Goal: Task Accomplishment & Management: Use online tool/utility

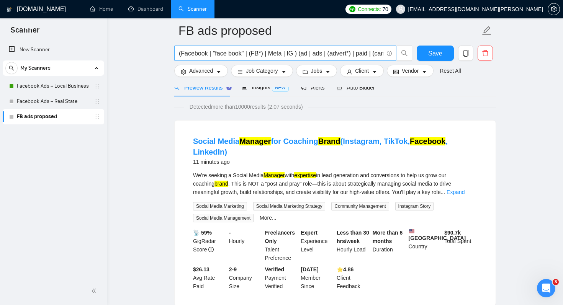
click at [312, 52] on input "(Facebook | "face book" | (FB*) | Meta | IG ) (ad | ads | (advert*) | paid | (c…" at bounding box center [281, 54] width 204 height 10
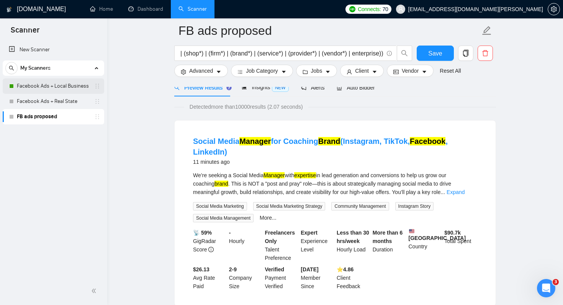
click at [69, 86] on link "Facebook Ads + Local Business" at bounding box center [53, 85] width 73 height 15
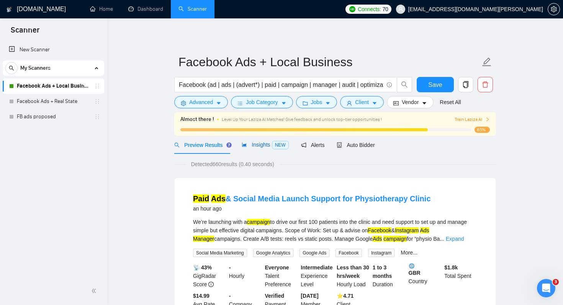
click at [255, 147] on span "Insights NEW" at bounding box center [264, 145] width 47 height 6
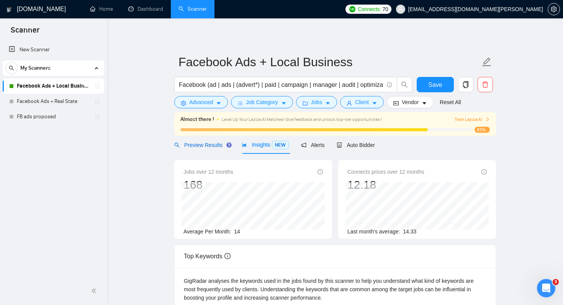
click at [219, 146] on span "Preview Results" at bounding box center [201, 145] width 55 height 6
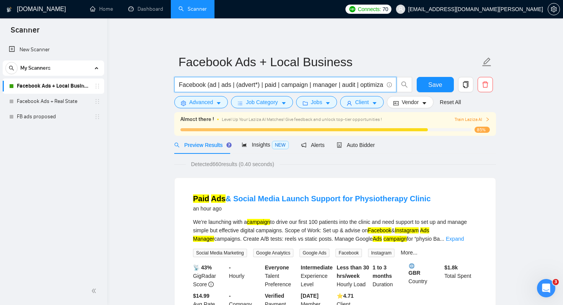
click at [348, 85] on input "Facebook (ad | ads | (advert*) | paid | campaign | manager | audit | optimizati…" at bounding box center [281, 85] width 204 height 10
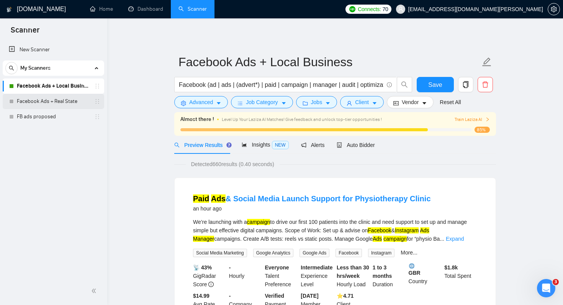
click at [60, 100] on link "Facebook Ads + Real State" at bounding box center [53, 101] width 73 height 15
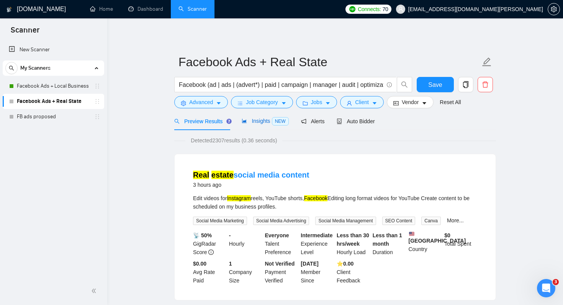
click at [260, 118] on span "Insights NEW" at bounding box center [264, 121] width 47 height 6
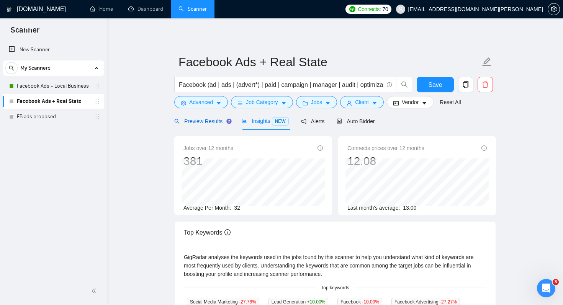
click at [210, 122] on span "Preview Results" at bounding box center [201, 121] width 55 height 6
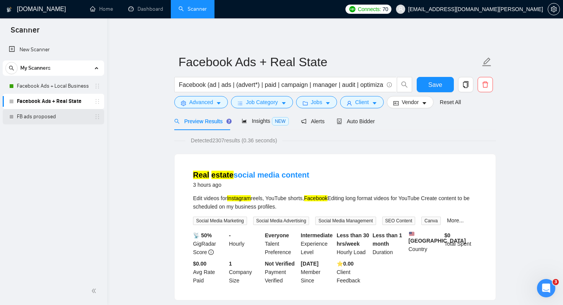
click at [77, 117] on link "FB ads proposed" at bounding box center [53, 116] width 73 height 15
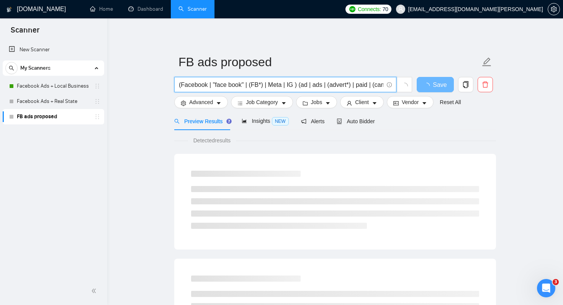
click at [347, 86] on input "(Facebook | "face book" | (FB*) | Meta | IG ) (ad | ads | (advert*) | paid | (c…" at bounding box center [281, 85] width 204 height 10
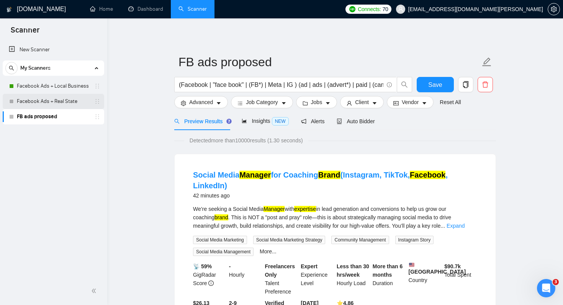
click at [49, 101] on link "Facebook Ads + Real State" at bounding box center [53, 101] width 73 height 15
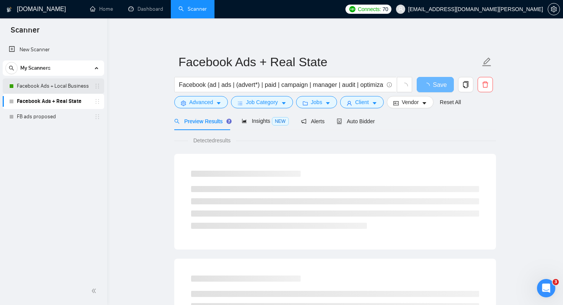
click at [73, 90] on link "Facebook Ads + Local Business" at bounding box center [53, 85] width 73 height 15
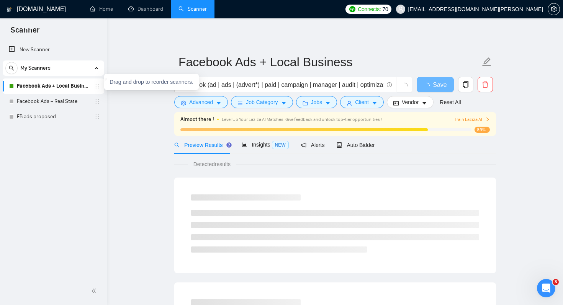
click at [98, 87] on icon "holder" at bounding box center [97, 86] width 6 height 6
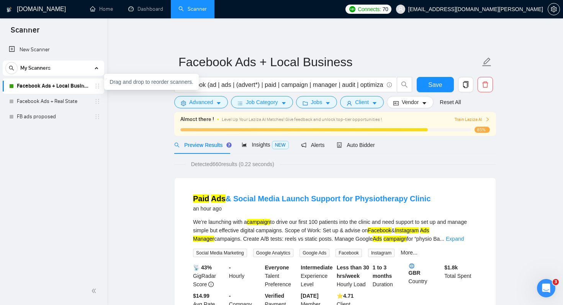
click at [98, 88] on icon "holder" at bounding box center [97, 86] width 6 height 6
click at [465, 83] on icon "copy" at bounding box center [465, 84] width 7 height 7
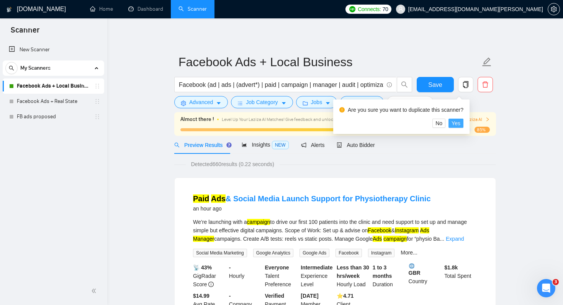
click at [460, 124] on span "Yes" at bounding box center [455, 123] width 9 height 8
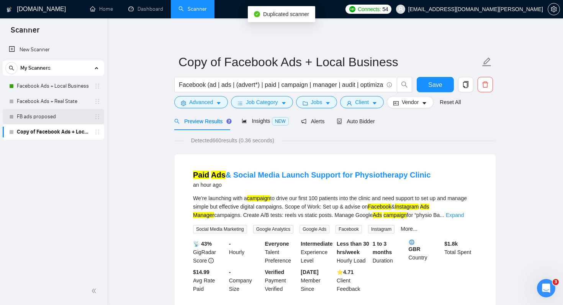
click at [54, 117] on link "FB ads proposed" at bounding box center [53, 116] width 73 height 15
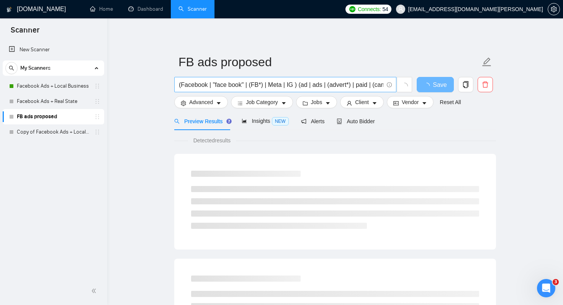
click at [315, 82] on input "(Facebook | "face book" | (FB*) | Meta | IG ) (ad | ads | (advert*) | paid | (c…" at bounding box center [281, 85] width 204 height 10
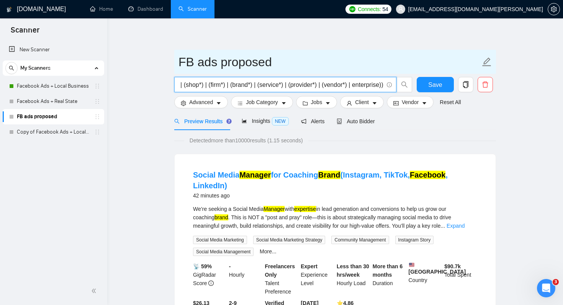
scroll to position [0, 855]
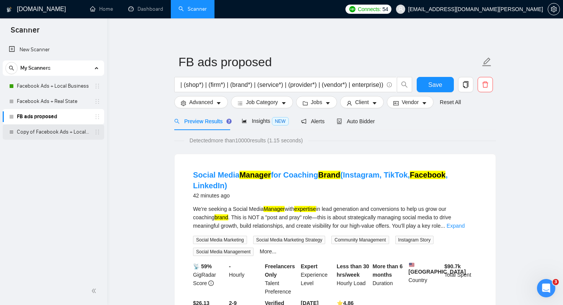
click at [67, 134] on link "Copy of Facebook Ads + Local Business" at bounding box center [53, 131] width 73 height 15
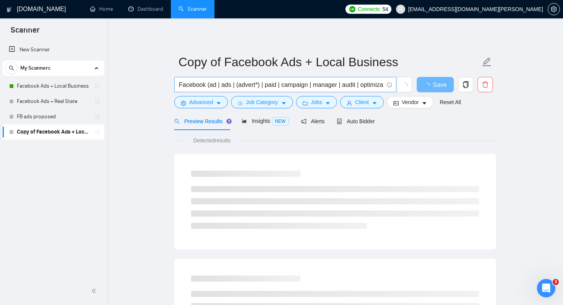
click at [322, 89] on input "Facebook (ad | ads | (advert*) | paid | campaign | manager | audit | optimizati…" at bounding box center [281, 85] width 204 height 10
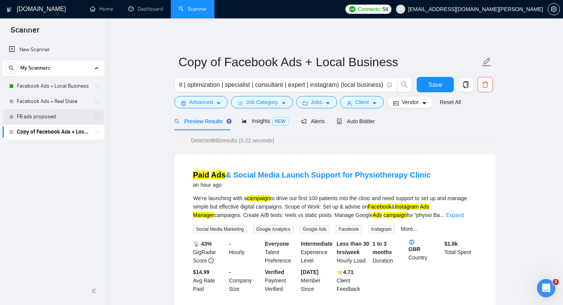
click at [83, 118] on link "FB ads proposed" at bounding box center [53, 116] width 73 height 15
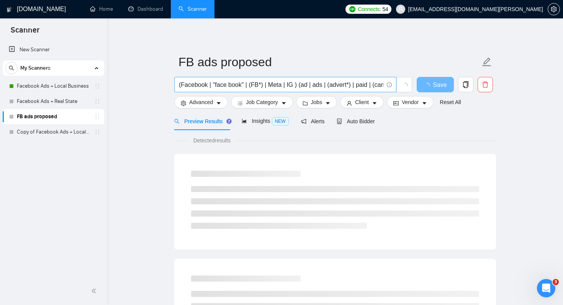
click at [336, 82] on input "(Facebook | "face book" | (FB*) | Meta | IG ) (ad | ads | (advert*) | paid | (c…" at bounding box center [281, 85] width 204 height 10
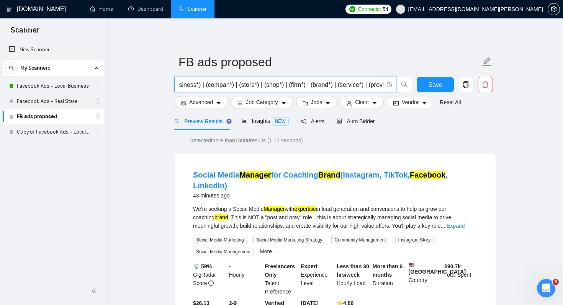
scroll to position [0, 854]
click at [307, 83] on input "(Facebook | "face book" | (FB*) | Meta | IG ) (ad | ads | (advert*) | paid | (c…" at bounding box center [281, 85] width 204 height 10
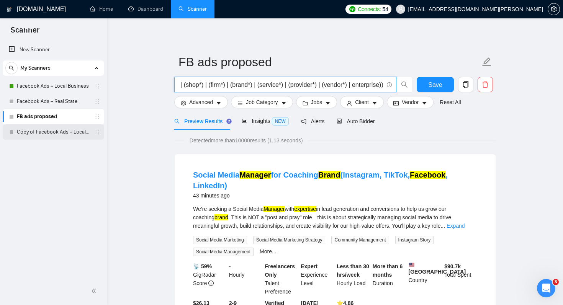
scroll to position [0, 0]
click at [70, 135] on link "Copy of Facebook Ads + Local Business" at bounding box center [53, 131] width 73 height 15
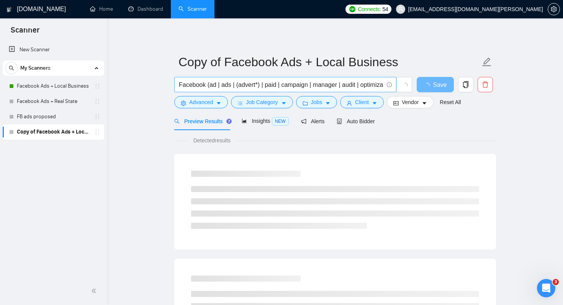
click at [350, 85] on input "Facebook (ad | ads | (advert*) | paid | campaign | manager | audit | optimizati…" at bounding box center [281, 85] width 204 height 10
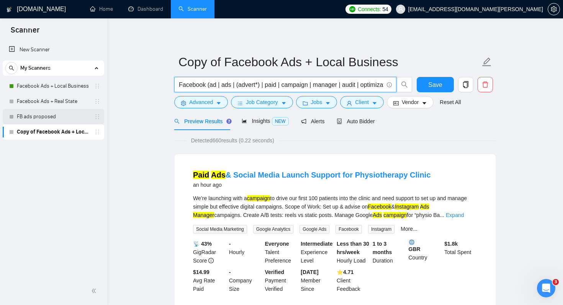
click at [44, 119] on link "FB ads proposed" at bounding box center [53, 116] width 73 height 15
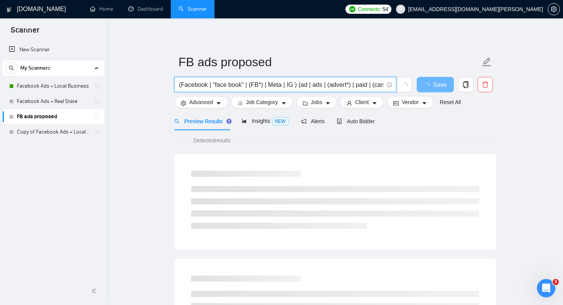
click at [298, 85] on input "(Facebook | "face book" | (FB*) | Meta | IG ) (ad | ads | (advert*) | paid | (c…" at bounding box center [281, 85] width 204 height 10
click at [279, 85] on input "(Facebook | "face book" | (FB*) | Meta | IG ) (ad | ads | (advert*) | paid | (c…" at bounding box center [281, 85] width 204 height 10
click at [224, 85] on input "(Facebook | "face book" | (FB*) | Meta | IG ) (ad | ads | (advert*) | paid | (c…" at bounding box center [281, 85] width 204 height 10
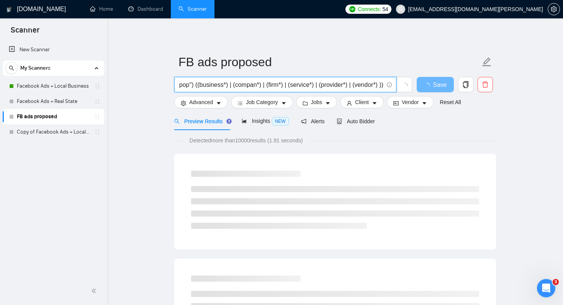
type input "(Facebook | "face book" | (FB*) | Meta | IG ) (ad | ads | (advert*) | paid | (c…"
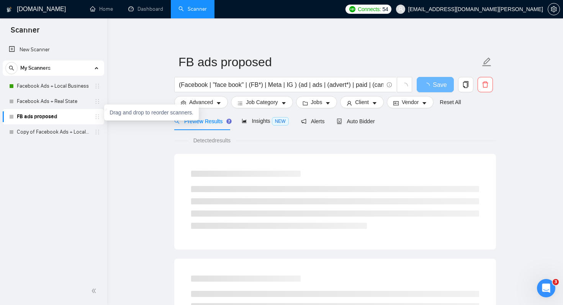
click at [98, 117] on icon "holder" at bounding box center [97, 117] width 6 height 6
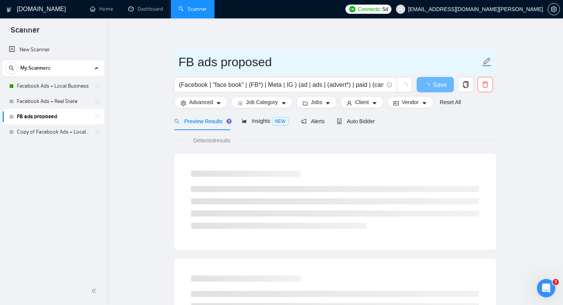
click at [464, 59] on input "FB ads proposed" at bounding box center [329, 61] width 302 height 19
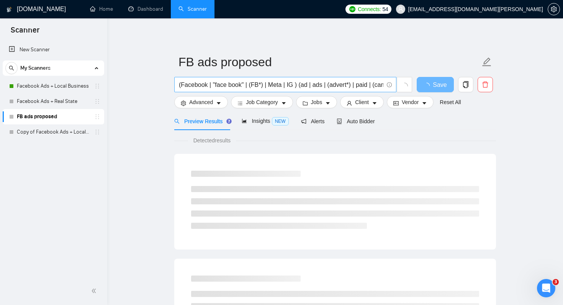
click at [385, 85] on span at bounding box center [388, 85] width 7 height 10
click at [466, 84] on icon "copy" at bounding box center [465, 84] width 7 height 7
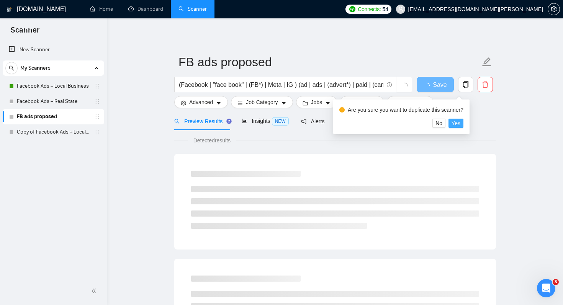
click at [460, 124] on span "Yes" at bounding box center [455, 123] width 9 height 8
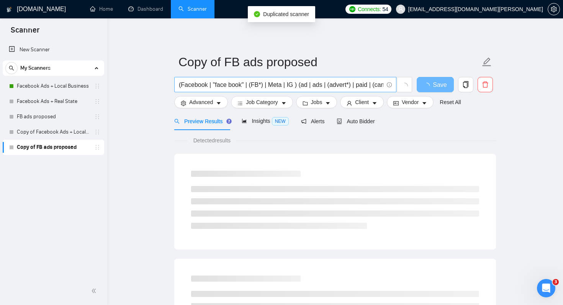
click at [278, 86] on input "(Facebook | "face book" | (FB*) | Meta | IG ) (ad | ads | (advert*) | paid | (c…" at bounding box center [281, 85] width 204 height 10
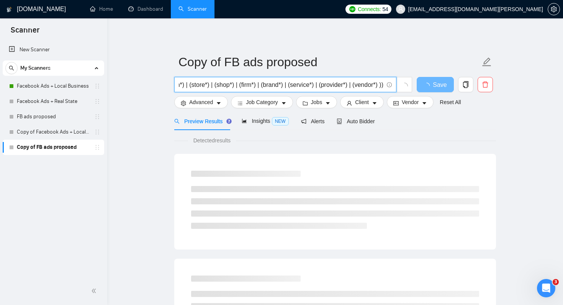
scroll to position [0, 824]
click at [280, 84] on input "(Facebook | "face book" | (FB*) | Meta | IG ) (ad | ads | (advert*) | paid | (c…" at bounding box center [281, 85] width 204 height 10
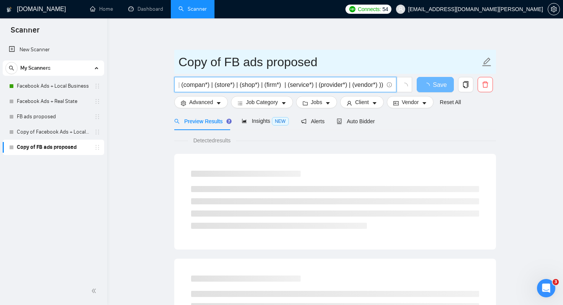
scroll to position [0, 797]
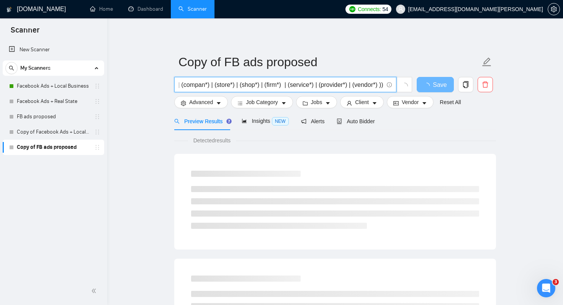
click at [254, 86] on input "(Facebook | "face book" | (FB*) | Meta | IG ) (ad | ads | (advert*) | paid | (c…" at bounding box center [281, 85] width 204 height 10
click at [265, 88] on input "(Facebook | "face book" | (FB*) | Meta | IG ) (ad | ads | (advert*) | paid | (c…" at bounding box center [281, 85] width 204 height 10
click at [378, 85] on input "(Facebook | "face book" | (FB*) | Meta | IG ) (ad | ads | (advert*) | paid | (c…" at bounding box center [281, 85] width 204 height 10
click at [382, 86] on input "(Facebook | "face book" | (FB*) | Meta | IG ) (ad | ads | (advert*) | paid | (c…" at bounding box center [281, 85] width 204 height 10
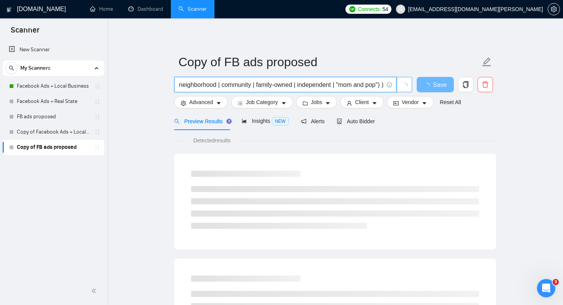
scroll to position [0, 0]
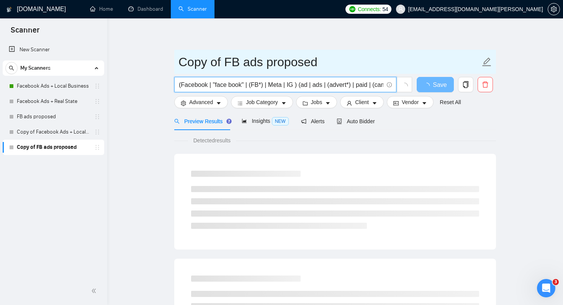
click at [400, 66] on input "Copy of FB ads proposed" at bounding box center [329, 61] width 302 height 19
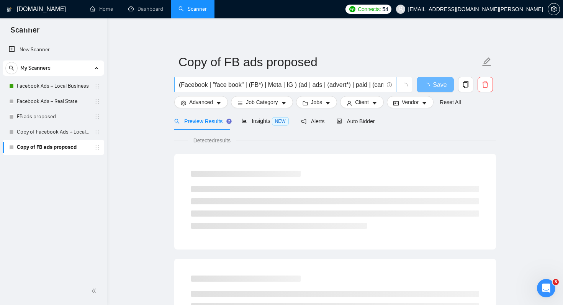
click at [365, 88] on input "(Facebook | "face book" | (FB*) | Meta | IG ) (ad | ads | (advert*) | paid | (c…" at bounding box center [281, 85] width 204 height 10
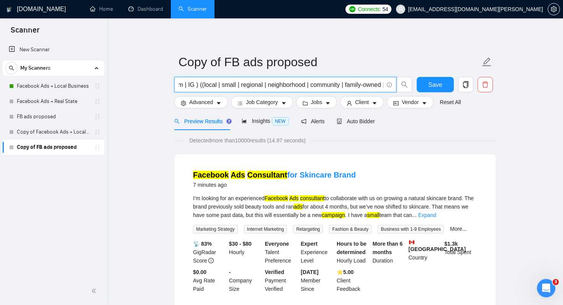
click at [212, 86] on input "(Facebook | "face book" | (FB*) | Meta | IG ) (ad | ads | (advert*) | paid | (c…" at bounding box center [281, 85] width 204 height 10
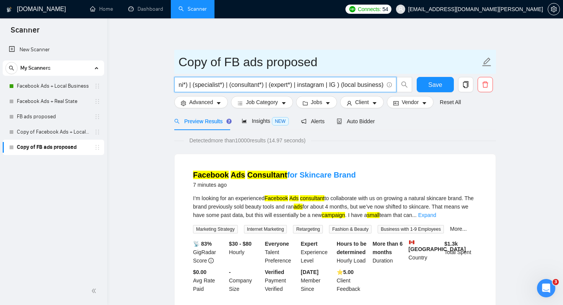
type input "(Facebook | "face book" | (FB*) | Meta | IG ) (ad | ads | (advert*) | paid | (c…"
click at [426, 58] on input "Copy of FB ads proposed" at bounding box center [329, 61] width 302 height 19
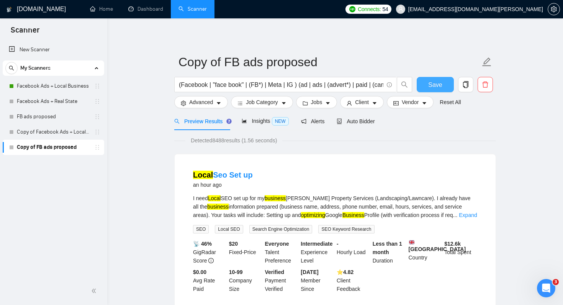
click at [437, 83] on span "Save" at bounding box center [435, 85] width 14 height 10
click at [67, 86] on link "Facebook Ads + Local Business" at bounding box center [53, 85] width 73 height 15
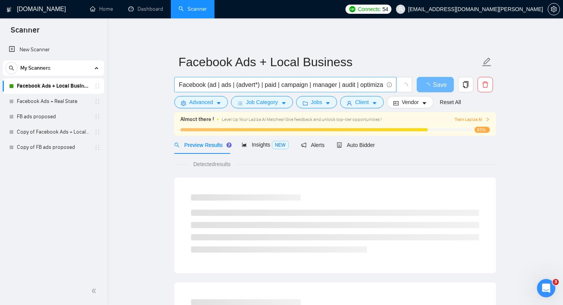
click at [290, 84] on input "Facebook (ad | ads | (advert*) | paid | campaign | manager | audit | optimizati…" at bounding box center [281, 85] width 204 height 10
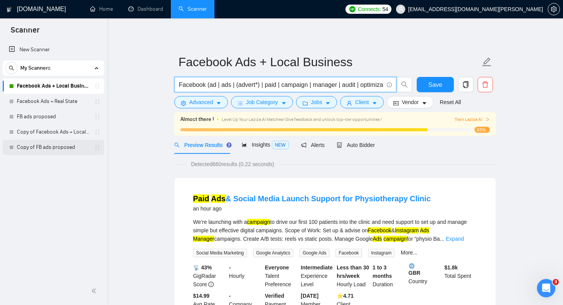
click at [54, 144] on link "Copy of FB ads proposed" at bounding box center [53, 147] width 73 height 15
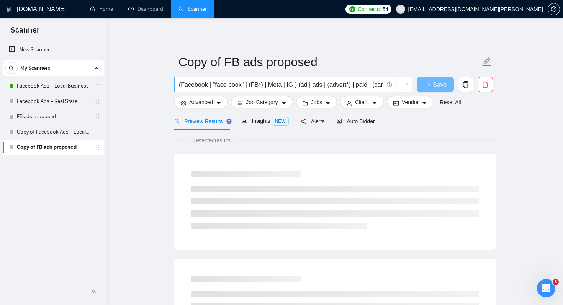
click at [326, 84] on input "(Facebook | "face book" | (FB*) | Meta | IG ) (ad | ads | (advert*) | paid | (c…" at bounding box center [281, 85] width 204 height 10
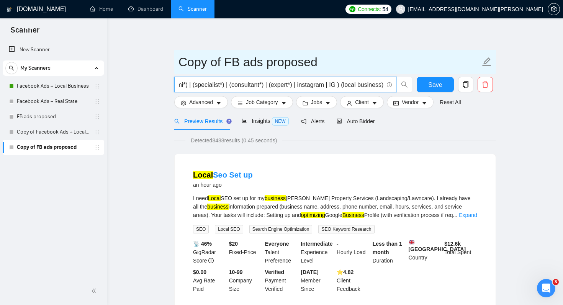
click at [372, 61] on input "Copy of FB ads proposed" at bounding box center [329, 61] width 302 height 19
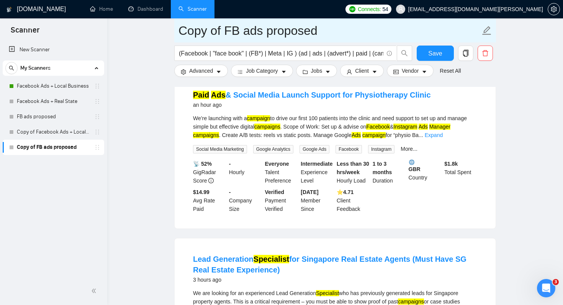
scroll to position [251, 0]
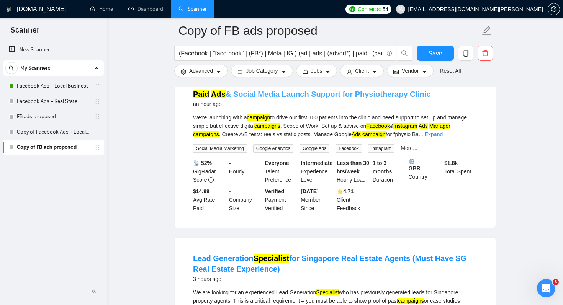
click at [369, 98] on link "Paid Ads & Social Media Launch Support for Physiotherapy Clinic" at bounding box center [312, 94] width 238 height 8
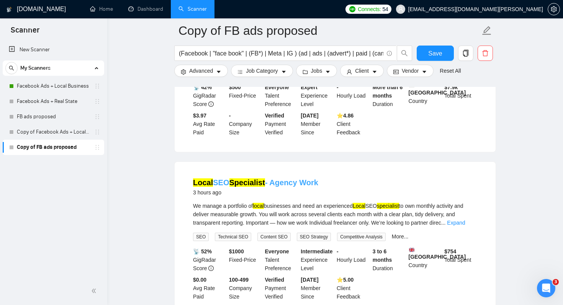
scroll to position [515, 0]
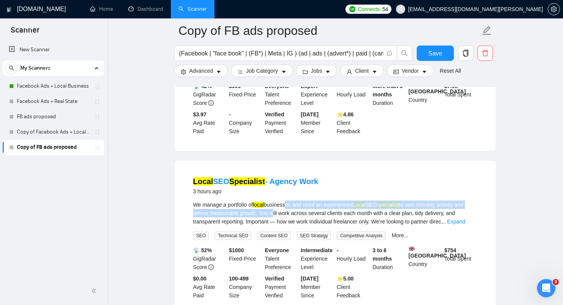
drag, startPoint x: 287, startPoint y: 208, endPoint x: 282, endPoint y: 221, distance: 13.6
click at [282, 221] on div "We manage a portfolio of local businesses and need an experienced Local SEO spe…" at bounding box center [335, 213] width 284 height 25
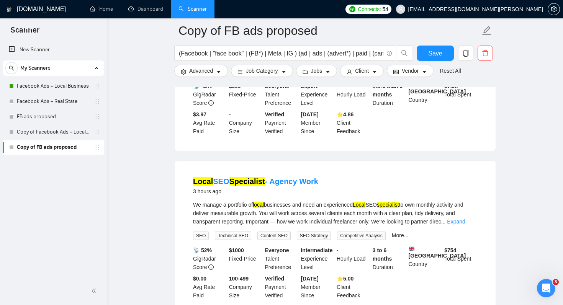
click at [295, 224] on div "We manage a portfolio of local businesses and need an experienced Local SEO spe…" at bounding box center [335, 213] width 284 height 25
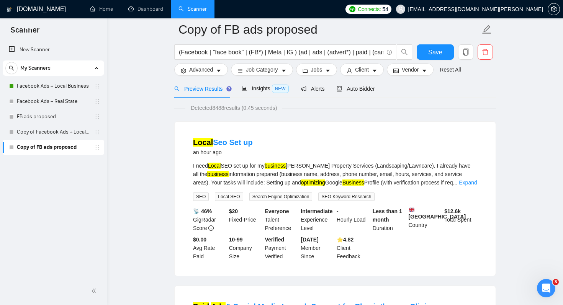
scroll to position [0, 0]
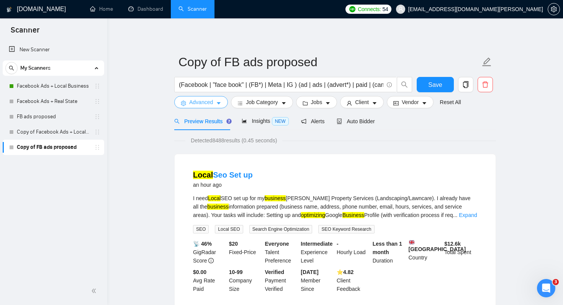
click at [218, 100] on span "caret-down" at bounding box center [218, 103] width 5 height 6
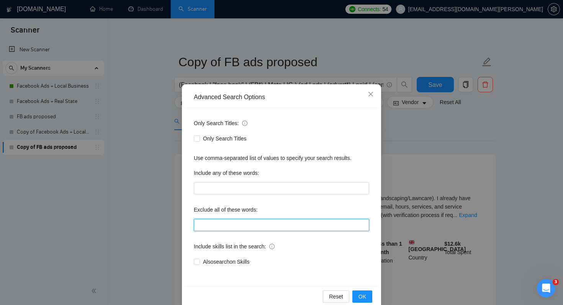
click at [221, 223] on input "text" at bounding box center [281, 225] width 175 height 12
type input "seo"
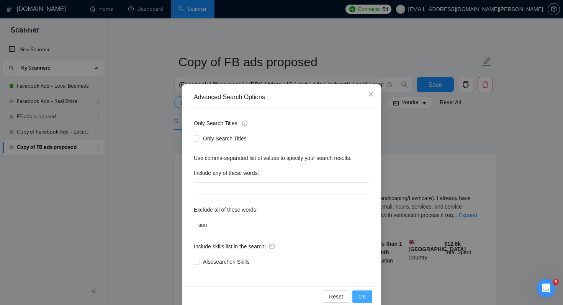
click at [362, 298] on span "OK" at bounding box center [362, 296] width 8 height 8
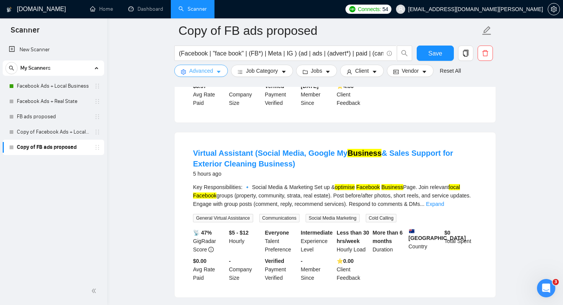
scroll to position [380, 0]
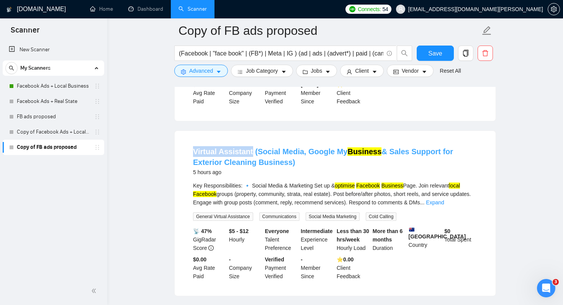
drag, startPoint x: 191, startPoint y: 151, endPoint x: 250, endPoint y: 147, distance: 59.5
click at [250, 147] on li "Virtual Assistant (Social Media, Google My Business & Sales Support for Exterio…" at bounding box center [335, 213] width 302 height 147
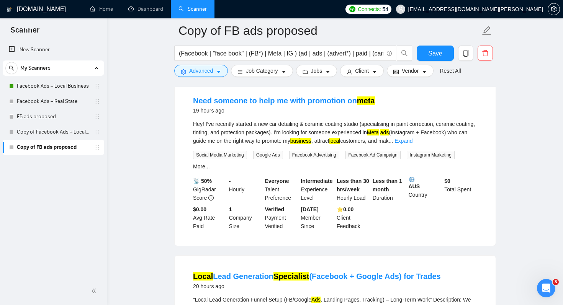
scroll to position [608, 0]
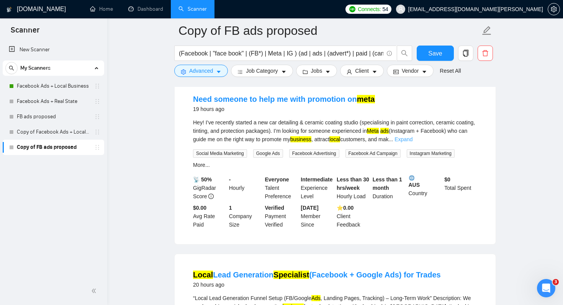
click at [412, 139] on link "Expand" at bounding box center [403, 139] width 18 height 6
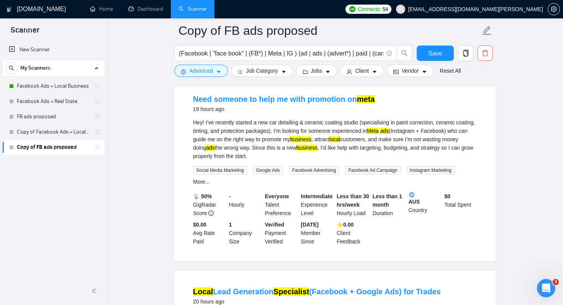
drag, startPoint x: 357, startPoint y: 137, endPoint x: 351, endPoint y: 148, distance: 12.3
click at [352, 148] on div "Hey! I’ve recently started a new car detailing & ceramic coating studio (specia…" at bounding box center [335, 139] width 284 height 42
click at [317, 148] on mark "business" at bounding box center [306, 148] width 21 height 6
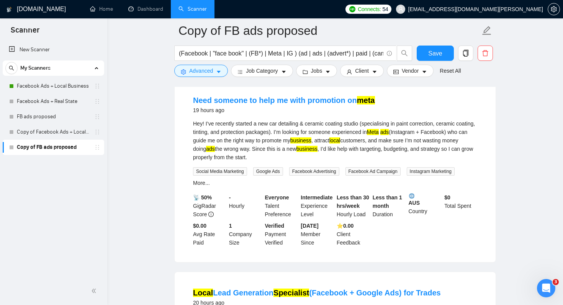
scroll to position [604, 0]
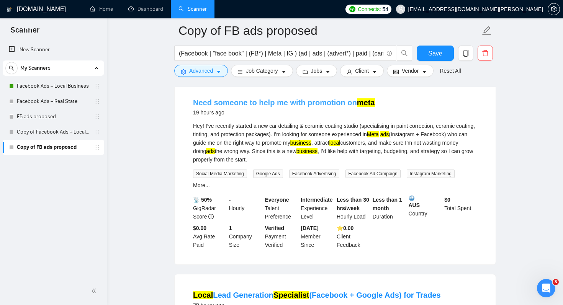
click at [344, 101] on link "Need someone to help me with promotion on meta" at bounding box center [284, 102] width 182 height 8
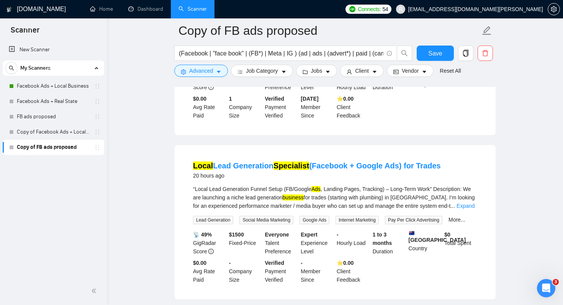
scroll to position [740, 0]
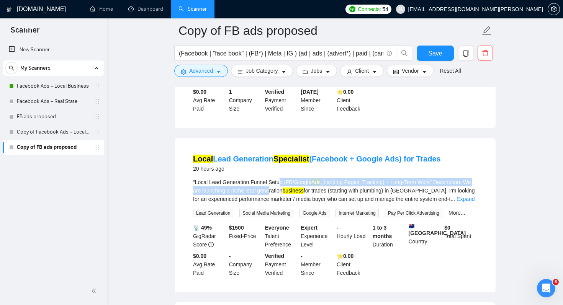
drag, startPoint x: 281, startPoint y: 181, endPoint x: 279, endPoint y: 192, distance: 11.0
click at [279, 192] on div "“Local Lead Generation Funnel Setup (FB/Google Ads , Landing Pages, Tracking) –…" at bounding box center [335, 190] width 284 height 25
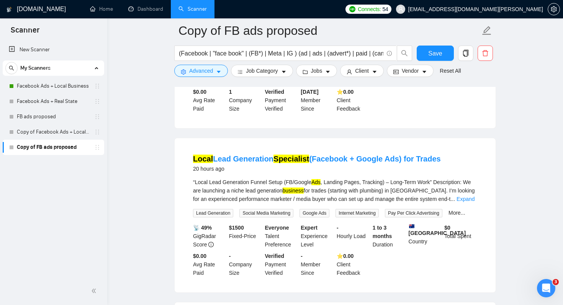
click at [288, 194] on div "“Local Lead Generation Funnel Setup (FB/Google Ads , Landing Pages, Tracking) –…" at bounding box center [335, 190] width 284 height 25
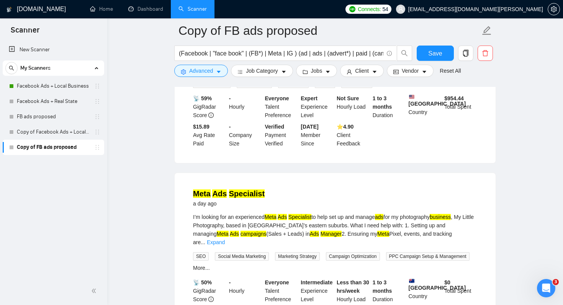
scroll to position [1065, 0]
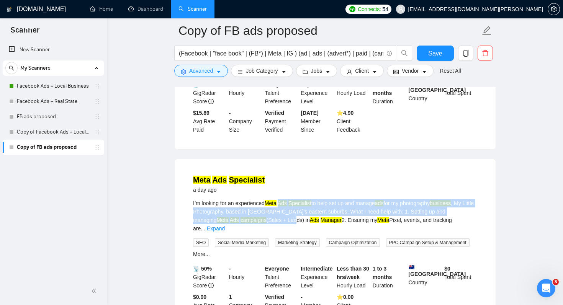
drag, startPoint x: 284, startPoint y: 189, endPoint x: 274, endPoint y: 209, distance: 22.8
click at [274, 209] on div "I’m looking for an experienced Meta Ads Specialist to help set up and manage ad…" at bounding box center [335, 216] width 284 height 34
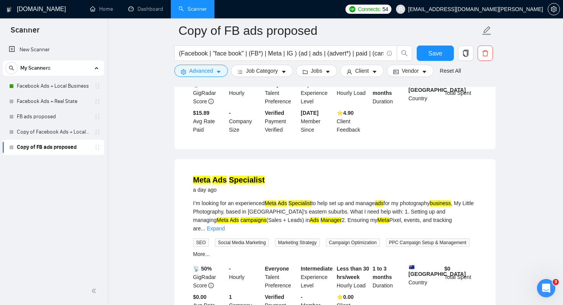
click at [283, 212] on div "I’m looking for an experienced Meta Ads Specialist to help set up and manage ad…" at bounding box center [335, 228] width 284 height 59
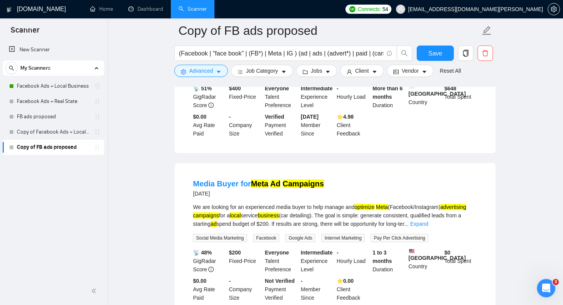
scroll to position [1414, 0]
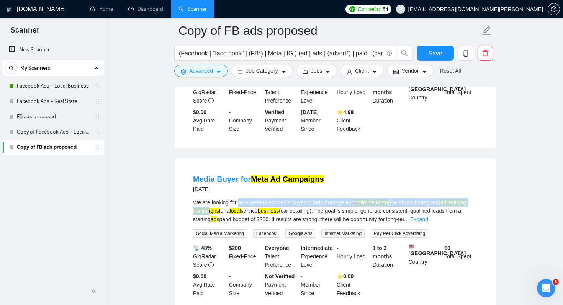
drag, startPoint x: 239, startPoint y: 190, endPoint x: 236, endPoint y: 201, distance: 11.4
click at [237, 201] on div "We are looking for an experienced media buyer to help manage and optimize Meta …" at bounding box center [335, 210] width 284 height 25
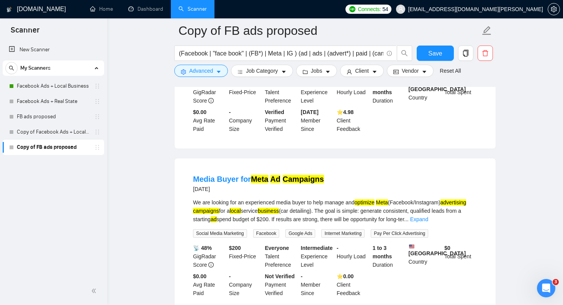
click at [217, 216] on mark "ad" at bounding box center [213, 219] width 6 height 6
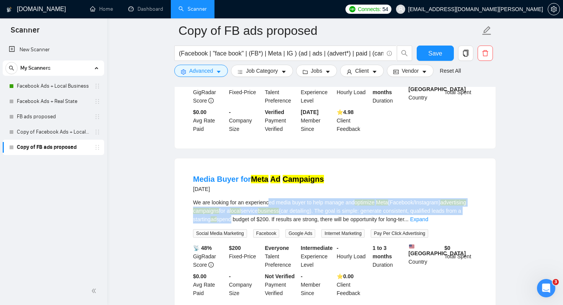
drag, startPoint x: 264, startPoint y: 210, endPoint x: 271, endPoint y: 192, distance: 19.7
click at [271, 198] on div "We are looking for an experienced media buyer to help manage and optimize Meta …" at bounding box center [335, 210] width 284 height 25
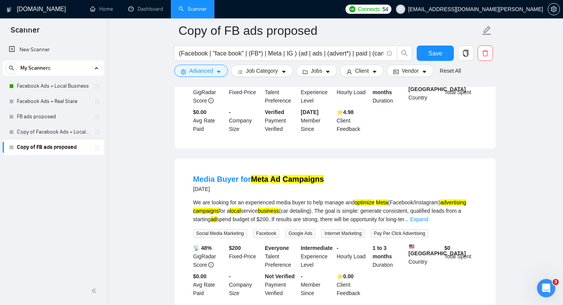
click at [266, 205] on div "We are looking for an experienced media buyer to help manage and optimize Meta …" at bounding box center [335, 210] width 284 height 25
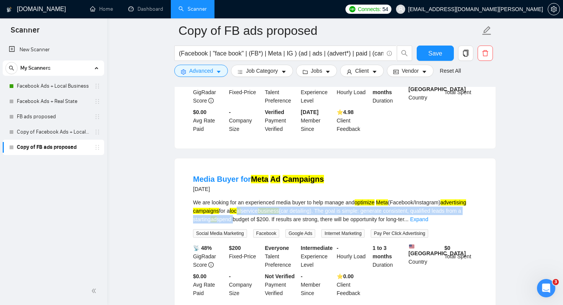
drag, startPoint x: 271, startPoint y: 200, endPoint x: 269, endPoint y: 211, distance: 11.4
click at [269, 211] on div "We are looking for an experienced media buyer to help manage and optimize Meta …" at bounding box center [335, 210] width 284 height 25
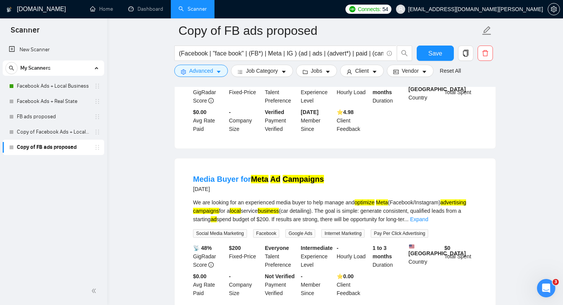
click at [276, 212] on div "We are looking for an experienced media buyer to help manage and optimize Meta …" at bounding box center [335, 210] width 284 height 25
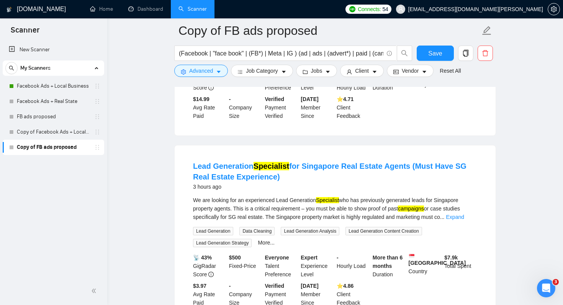
scroll to position [0, 0]
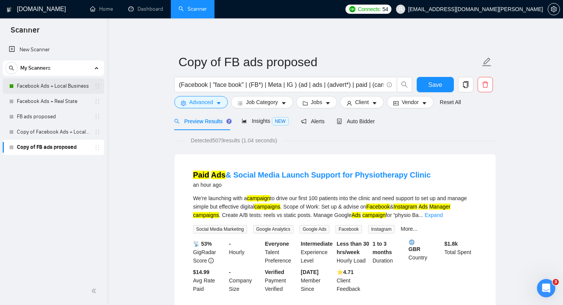
click at [55, 87] on link "Facebook Ads + Local Business" at bounding box center [53, 85] width 73 height 15
click at [443, 87] on button "Save" at bounding box center [434, 84] width 37 height 15
click at [66, 85] on link "Facebook Ads + Local Business" at bounding box center [53, 85] width 73 height 15
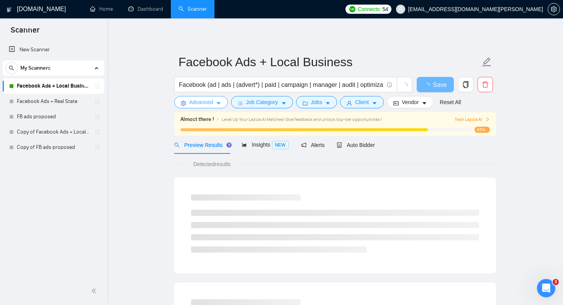
click at [219, 103] on icon "caret-down" at bounding box center [219, 104] width 4 height 2
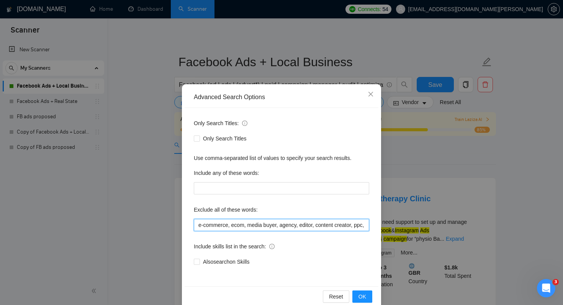
click at [210, 227] on input "e-commerce, ecom, media buyer, agency, editor, content creator, ppc, saas, star…" at bounding box center [281, 225] width 175 height 12
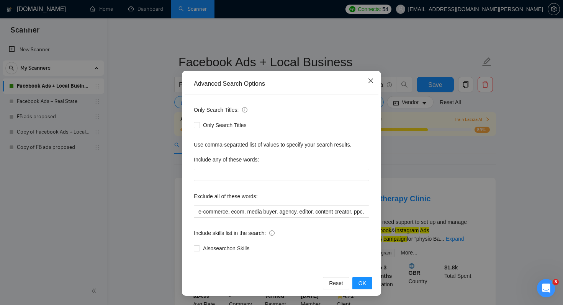
click at [372, 78] on icon "close" at bounding box center [370, 81] width 6 height 6
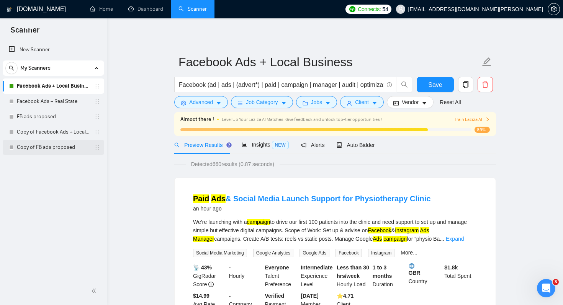
click at [57, 148] on link "Copy of FB ads proposed" at bounding box center [53, 147] width 73 height 15
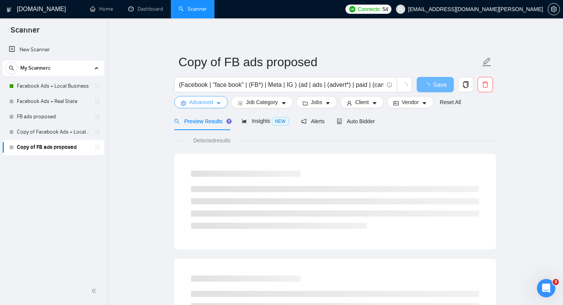
click at [220, 99] on button "Advanced" at bounding box center [201, 102] width 54 height 12
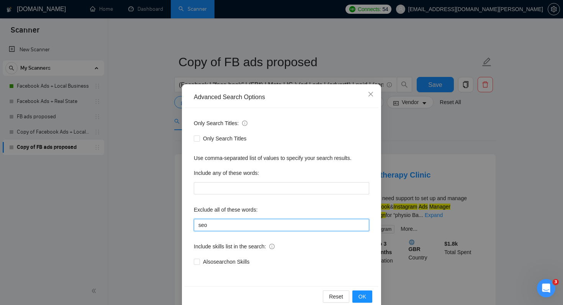
click at [222, 225] on input "seo" at bounding box center [281, 225] width 175 height 12
paste input "e-commerce, ecom, media buyer, agency, editor, content creator, ppc, saas, star…"
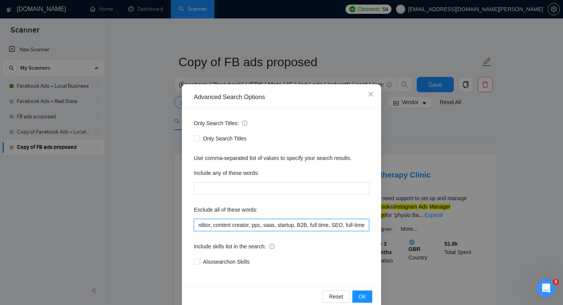
type input "e-commerce, ecom, media buyer, agency, editor, content creator, ppc, saas, star…"
click at [293, 201] on div "Only Search Titles: Only Search Titles Use comma-separated list of values to sp…" at bounding box center [281, 197] width 194 height 178
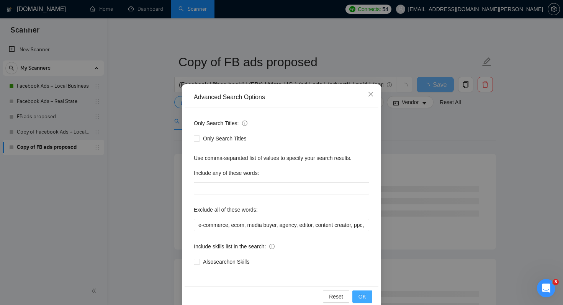
click at [362, 296] on span "OK" at bounding box center [362, 296] width 8 height 8
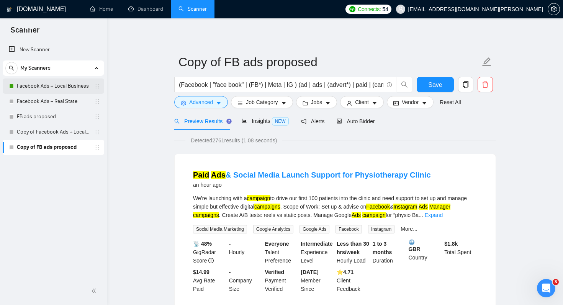
click at [37, 85] on link "Facebook Ads + Local Business" at bounding box center [53, 85] width 73 height 15
click at [214, 104] on button "Advanced" at bounding box center [201, 102] width 54 height 12
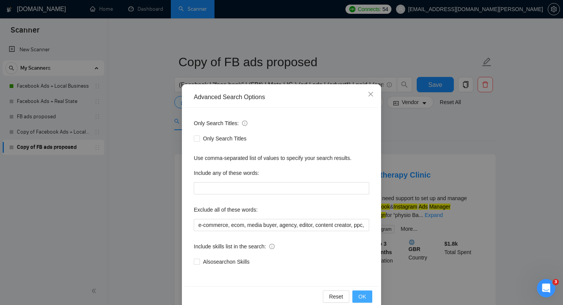
click at [363, 300] on span "OK" at bounding box center [362, 296] width 8 height 8
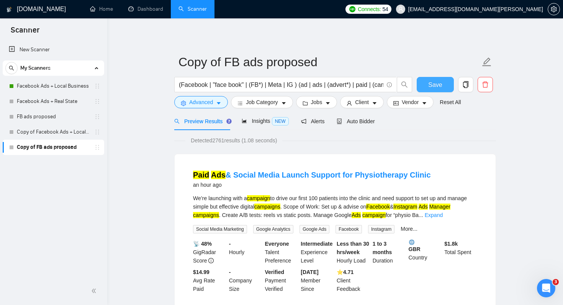
click at [439, 82] on span "Save" at bounding box center [435, 85] width 14 height 10
click at [61, 85] on link "Facebook Ads + Local Business" at bounding box center [53, 85] width 73 height 15
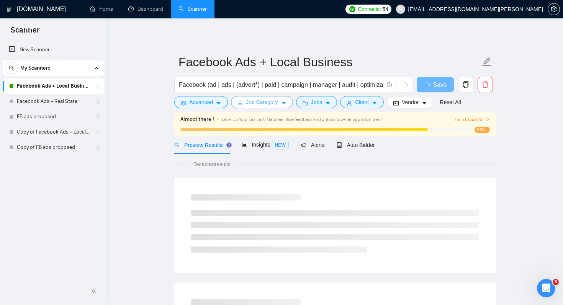
click at [284, 100] on span "caret-down" at bounding box center [283, 103] width 5 height 6
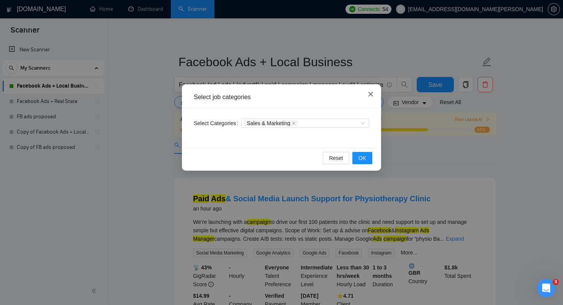
click at [368, 95] on icon "close" at bounding box center [370, 94] width 6 height 6
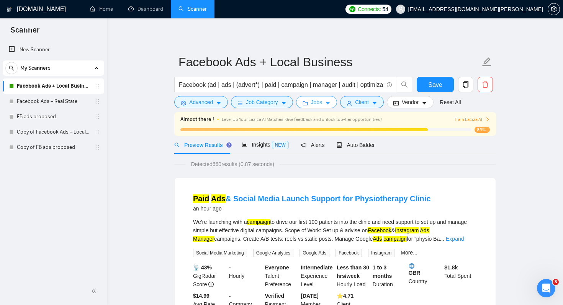
click at [326, 103] on button "Jobs" at bounding box center [316, 102] width 41 height 12
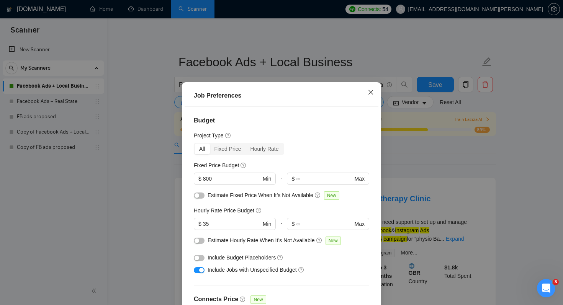
click at [371, 92] on icon "close" at bounding box center [370, 92] width 6 height 6
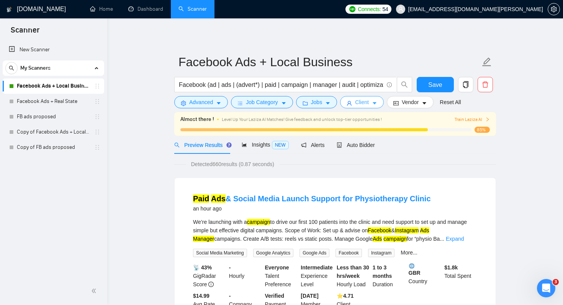
click at [367, 106] on span "Client" at bounding box center [362, 102] width 14 height 8
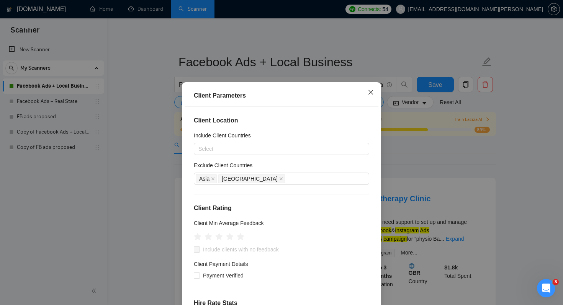
click at [373, 91] on span "Close" at bounding box center [370, 92] width 21 height 21
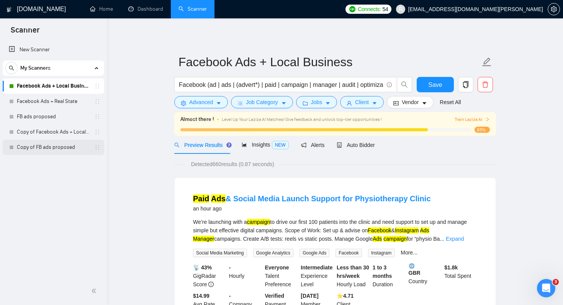
click at [51, 150] on link "Copy of FB ads proposed" at bounding box center [53, 147] width 73 height 15
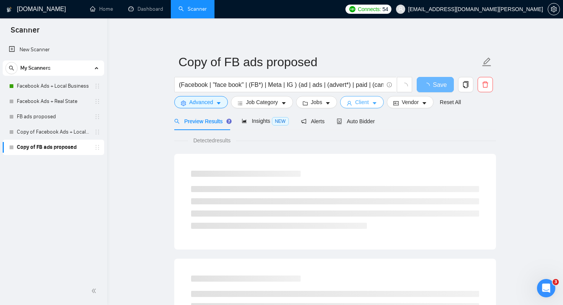
click at [363, 100] on span "Client" at bounding box center [362, 102] width 14 height 8
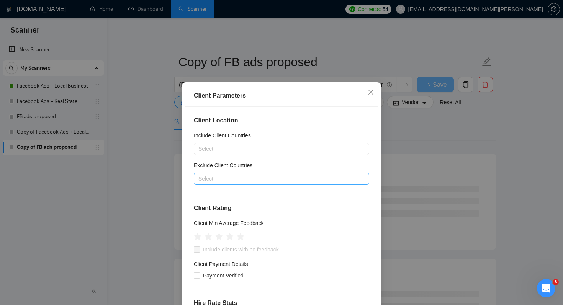
click at [219, 180] on div at bounding box center [278, 178] width 164 height 9
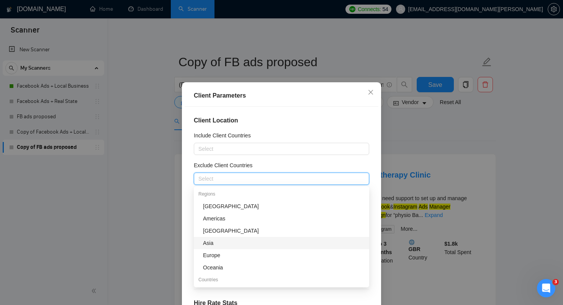
click at [212, 240] on div "Asia" at bounding box center [283, 243] width 161 height 8
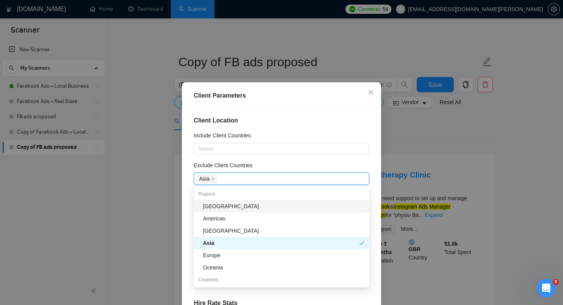
click at [220, 205] on div "[GEOGRAPHIC_DATA]" at bounding box center [283, 206] width 161 height 8
click at [308, 129] on div "Client Location Include Client Countries Select Exclude Client Countries [GEOGR…" at bounding box center [281, 214] width 194 height 214
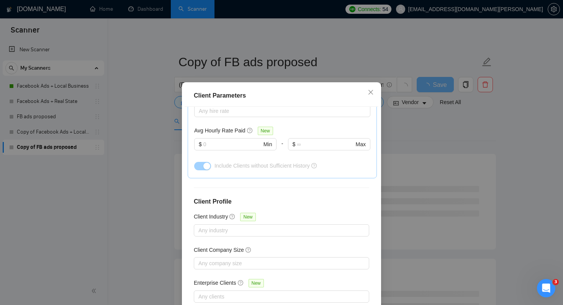
scroll to position [49, 0]
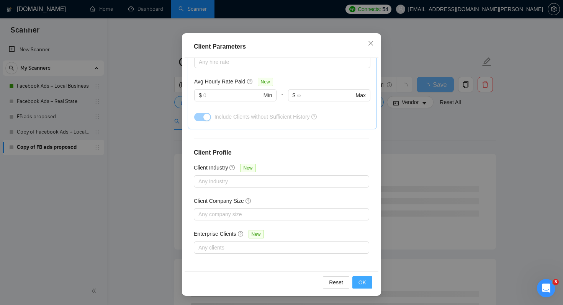
click at [360, 281] on span "OK" at bounding box center [362, 282] width 8 height 8
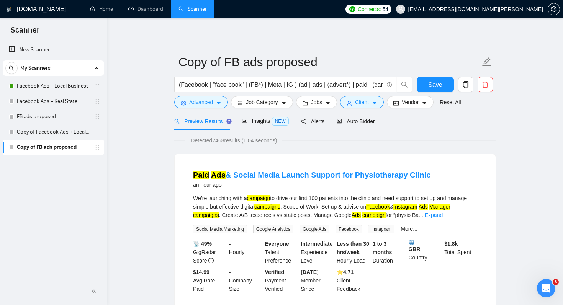
scroll to position [13, 0]
click at [322, 103] on span "Jobs" at bounding box center [316, 102] width 11 height 8
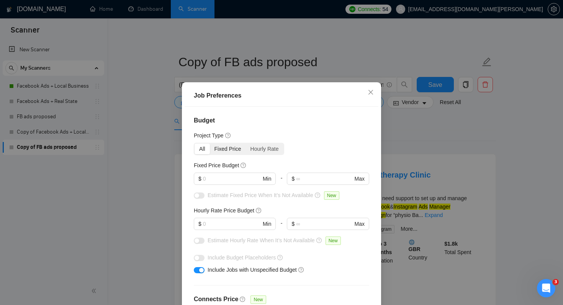
click at [230, 150] on div "Fixed Price" at bounding box center [228, 149] width 36 height 11
click at [210, 144] on input "Fixed Price" at bounding box center [210, 144] width 0 height 0
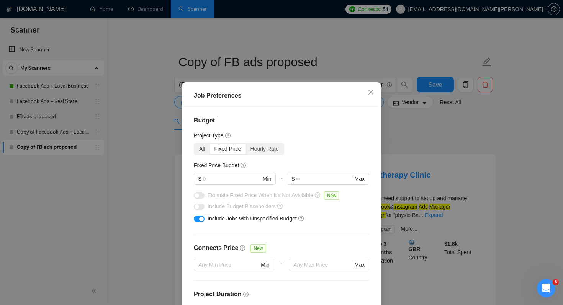
click at [199, 151] on div "All" at bounding box center [201, 149] width 15 height 11
click at [194, 144] on input "All" at bounding box center [194, 144] width 0 height 0
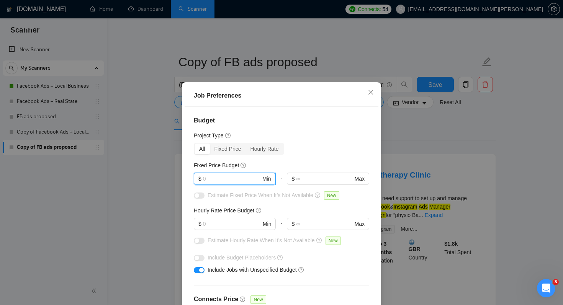
click at [222, 179] on input "text" at bounding box center [232, 179] width 58 height 8
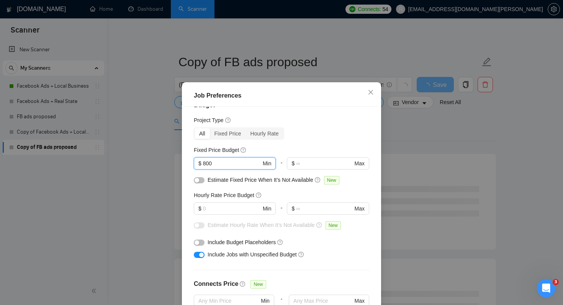
scroll to position [18, 0]
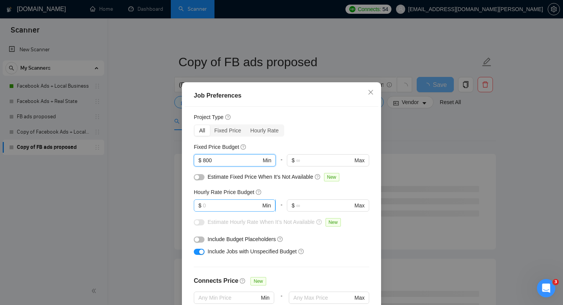
type input "800"
click at [222, 203] on input "text" at bounding box center [232, 205] width 58 height 8
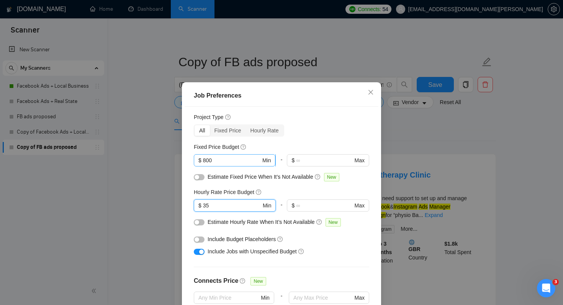
type input "35"
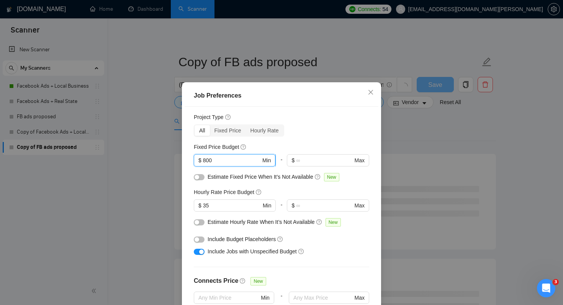
click at [206, 161] on input "800" at bounding box center [232, 160] width 58 height 8
click at [282, 106] on div "Job Preferences" at bounding box center [281, 96] width 194 height 22
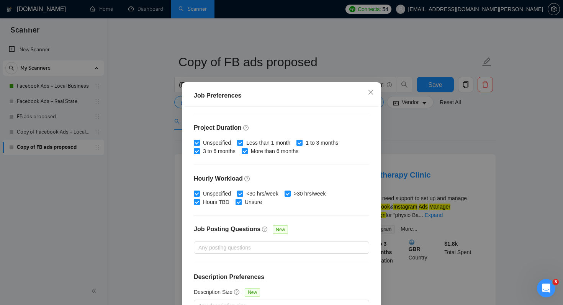
scroll to position [49, 0]
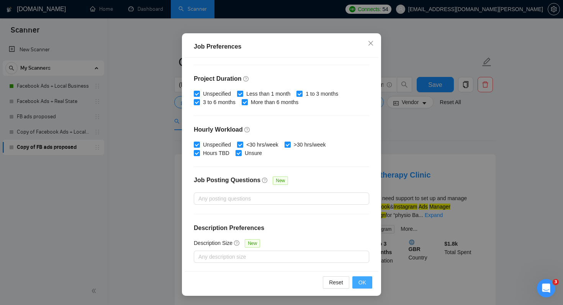
click at [359, 282] on span "OK" at bounding box center [362, 282] width 8 height 8
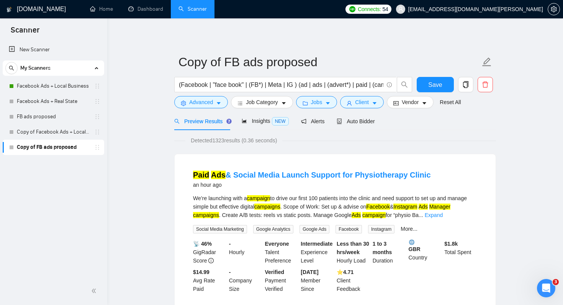
scroll to position [13, 0]
click at [272, 102] on span "Job Category" at bounding box center [262, 102] width 32 height 8
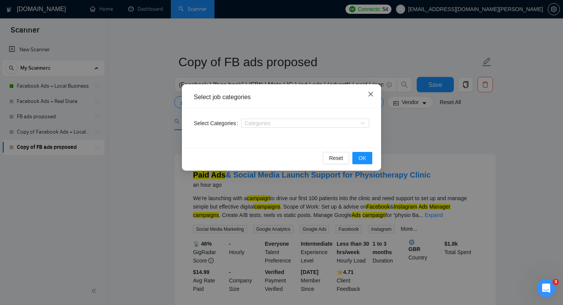
click at [372, 93] on icon "close" at bounding box center [370, 94] width 6 height 6
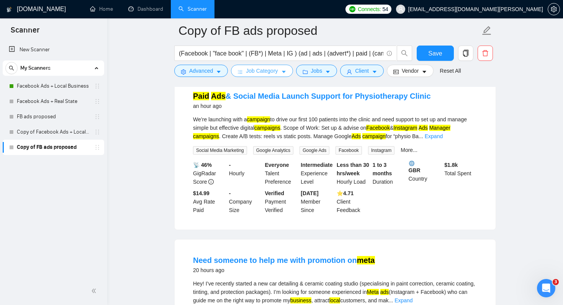
scroll to position [0, 0]
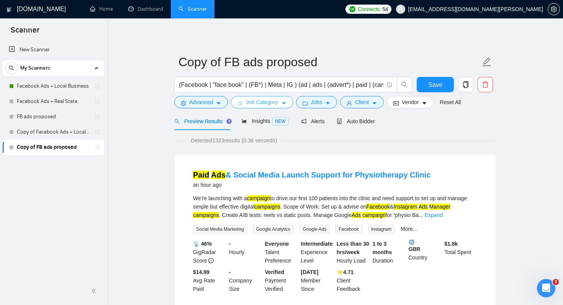
click at [257, 106] on span "Job Category" at bounding box center [262, 102] width 32 height 8
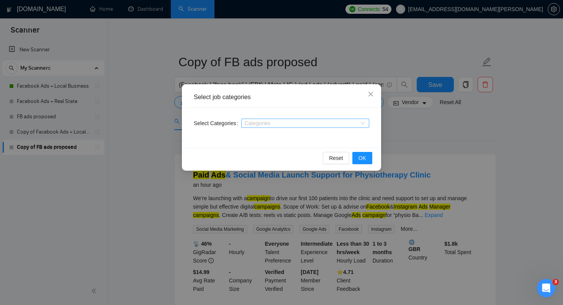
click at [264, 124] on div at bounding box center [301, 123] width 116 height 6
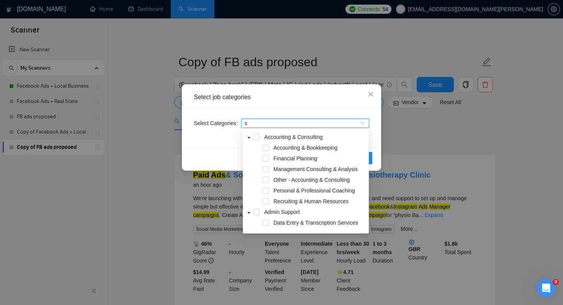
type input "sa"
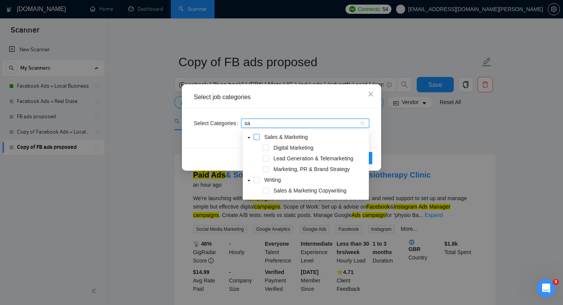
click at [257, 137] on span at bounding box center [256, 137] width 6 height 6
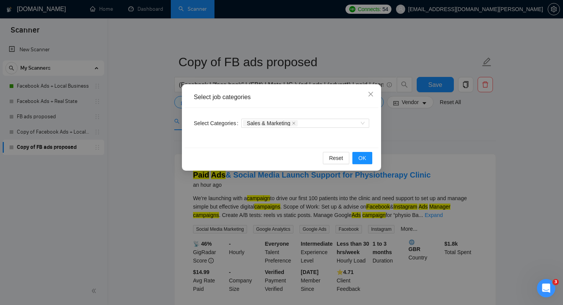
click at [298, 105] on div "Select job categories" at bounding box center [281, 97] width 194 height 21
click at [359, 160] on span "OK" at bounding box center [362, 158] width 8 height 8
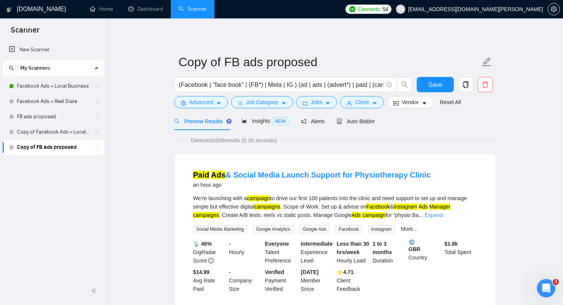
click at [365, 137] on div "Detected 1009 results (0.38 seconds)" at bounding box center [334, 140] width 321 height 8
click at [248, 118] on span "Insights NEW" at bounding box center [264, 121] width 47 height 6
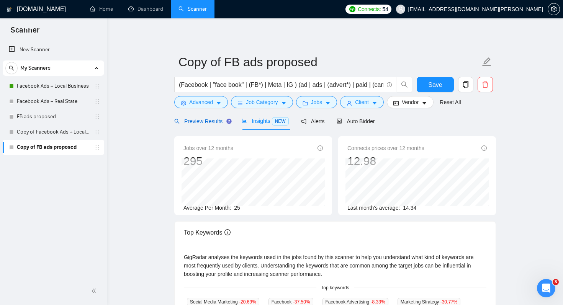
click at [214, 120] on span "Preview Results" at bounding box center [201, 121] width 55 height 6
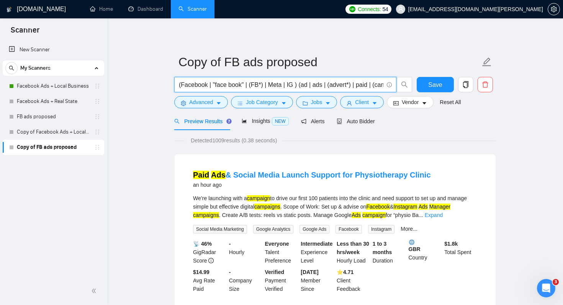
click at [235, 85] on input "(Facebook | "face book" | (FB*) | Meta | IG ) (ad | ads | (advert*) | paid | (c…" at bounding box center [281, 85] width 204 height 10
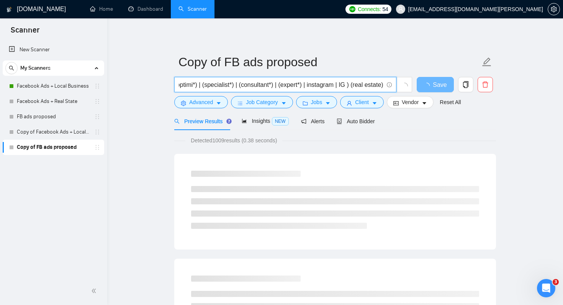
type input "(Facebook | "face book" | (FB*) | Meta | IG ) (ad | ads | (advert*) | paid | (c…"
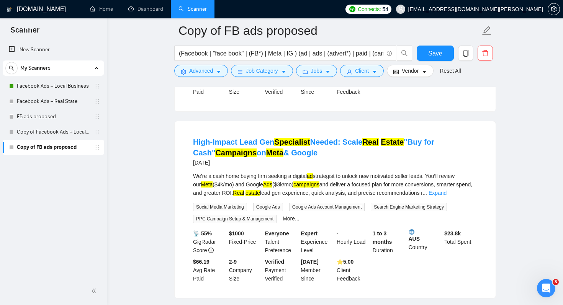
scroll to position [554, 0]
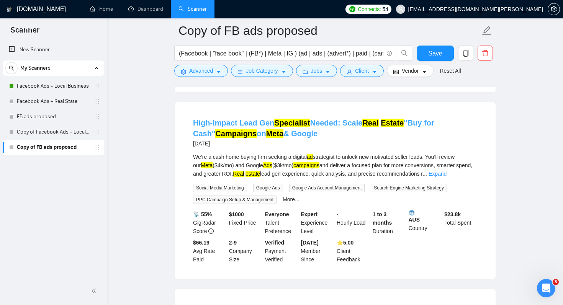
click at [307, 127] on mark "Specialist" at bounding box center [292, 123] width 36 height 8
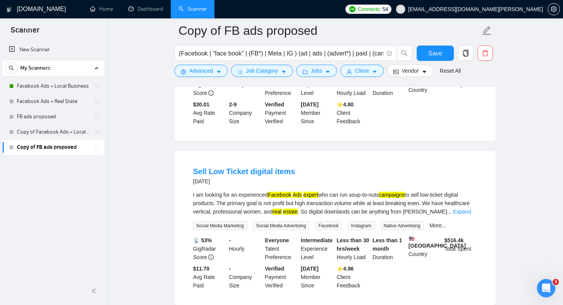
scroll to position [1199, 0]
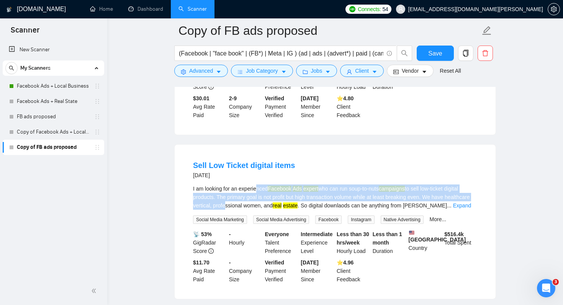
drag, startPoint x: 258, startPoint y: 199, endPoint x: 252, endPoint y: 214, distance: 16.3
click at [252, 210] on div "I am looking for an experienced Facebook Ads expert who can run soup-to-nuts ca…" at bounding box center [335, 196] width 284 height 25
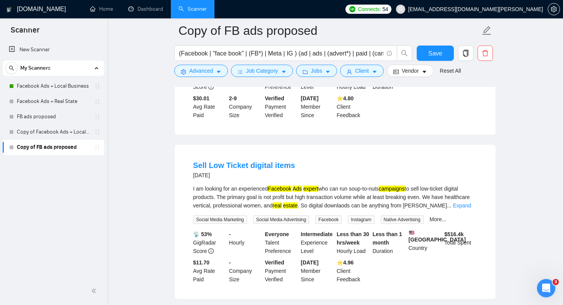
click at [264, 210] on div "I am looking for an experienced Facebook Ads expert who can run soup-to-nuts ca…" at bounding box center [335, 196] width 284 height 25
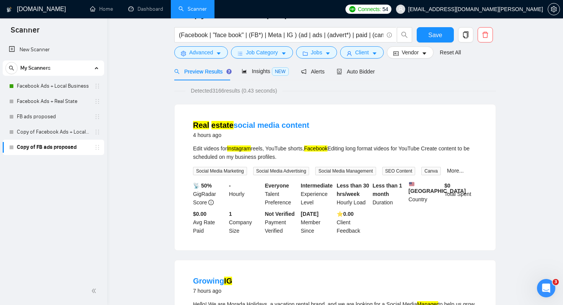
scroll to position [0, 0]
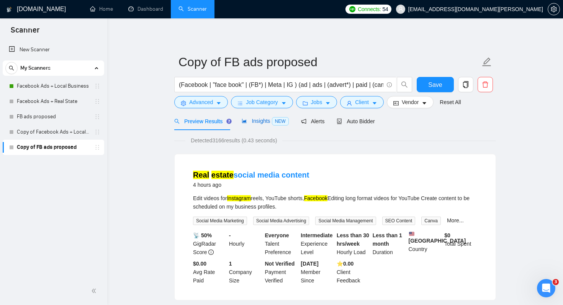
click at [267, 123] on span "Insights NEW" at bounding box center [264, 121] width 47 height 6
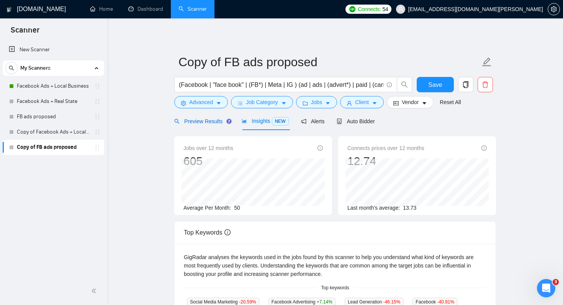
click at [208, 117] on div "Preview Results" at bounding box center [201, 121] width 55 height 8
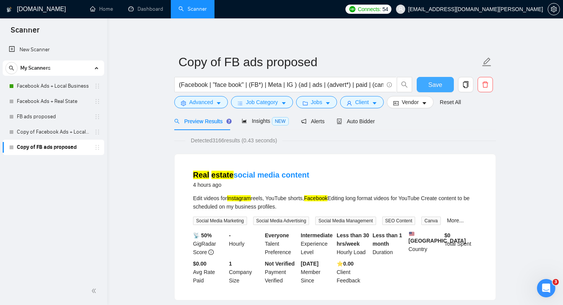
click at [437, 84] on span "Save" at bounding box center [435, 85] width 14 height 10
click at [144, 8] on link "Dashboard" at bounding box center [145, 9] width 35 height 7
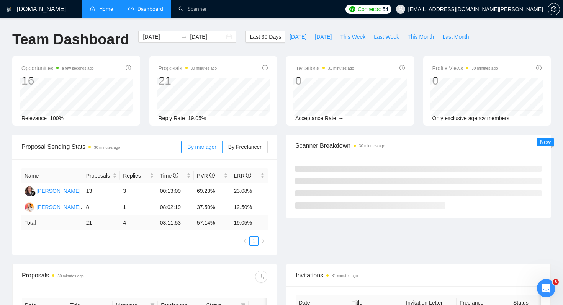
click at [103, 10] on link "Home" at bounding box center [101, 9] width 23 height 7
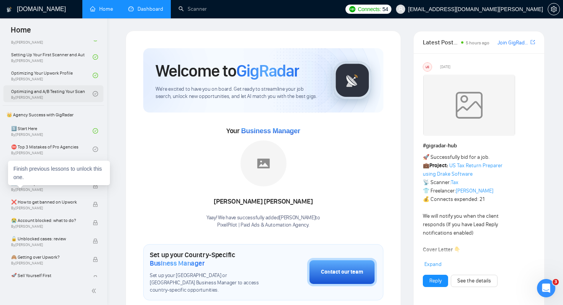
scroll to position [106, 0]
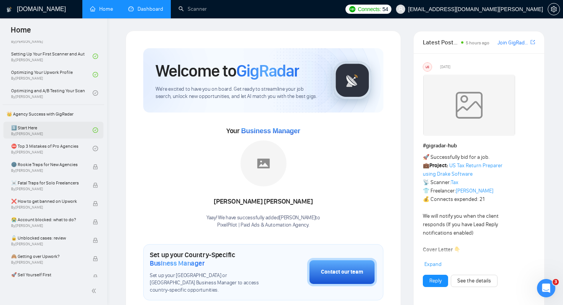
click at [45, 127] on link "1️⃣ Start Here By [PERSON_NAME]" at bounding box center [52, 130] width 82 height 17
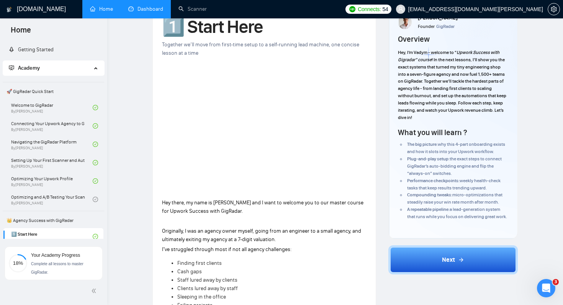
scroll to position [34, 0]
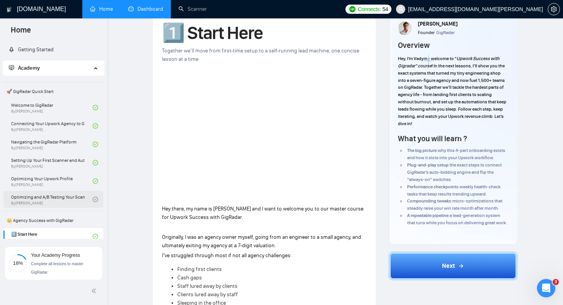
click at [69, 202] on link "Optimizing and A/B Testing Your Scanner for Better Results By [PERSON_NAME]" at bounding box center [52, 199] width 82 height 17
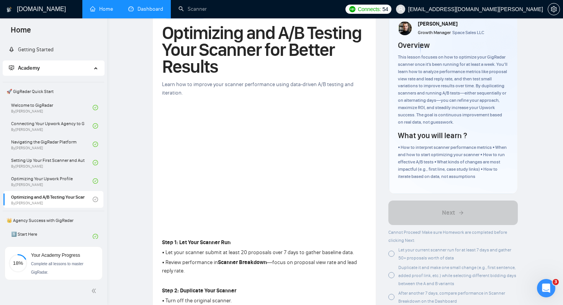
click at [391, 255] on div at bounding box center [391, 254] width 6 height 6
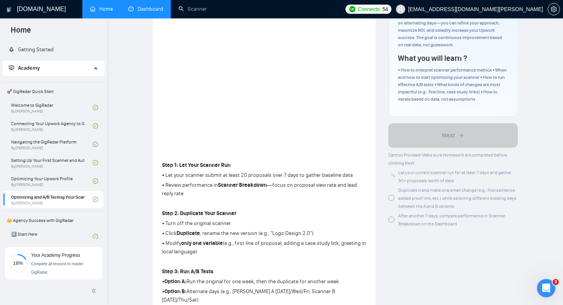
scroll to position [114, 0]
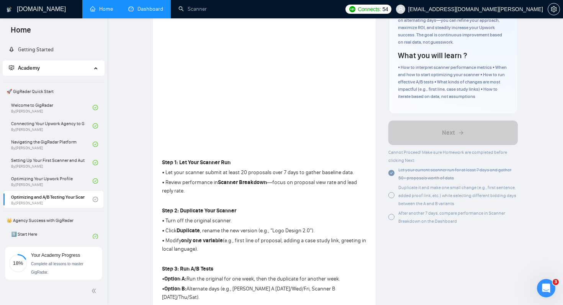
click at [391, 196] on div at bounding box center [391, 195] width 6 height 6
click at [393, 219] on div at bounding box center [391, 217] width 6 height 6
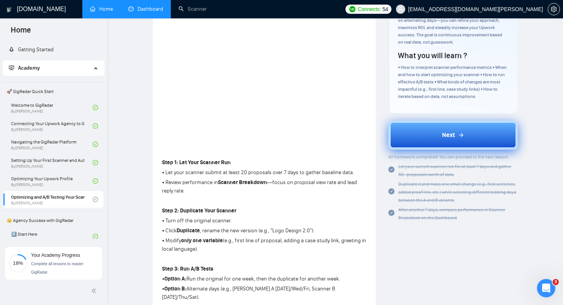
click at [436, 132] on button "Next" at bounding box center [452, 135] width 129 height 29
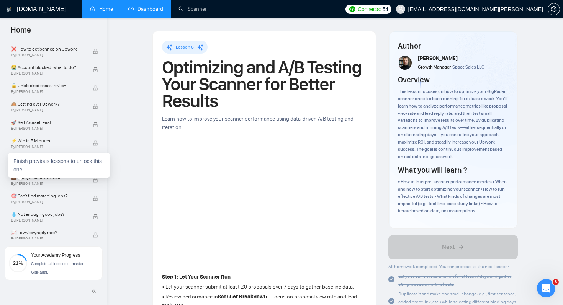
scroll to position [256, 0]
